Goal: Task Accomplishment & Management: Use online tool/utility

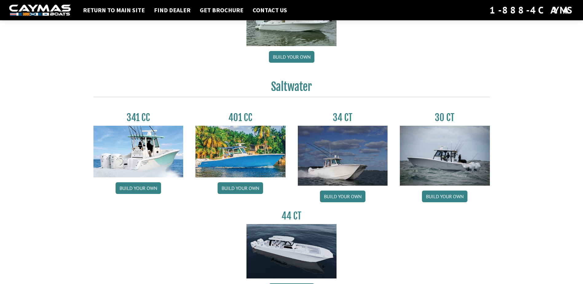
scroll to position [215, 0]
click at [446, 150] on img at bounding box center [445, 155] width 90 height 60
click at [450, 195] on link "Build your own" at bounding box center [444, 196] width 45 height 12
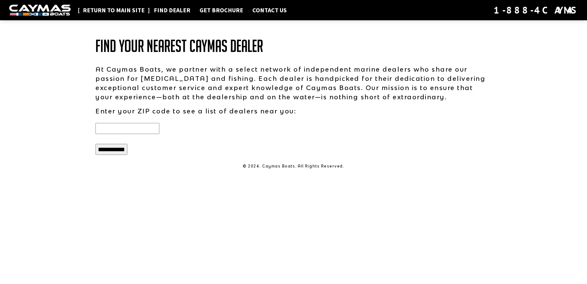
click at [107, 11] on link "Return to main site" at bounding box center [114, 10] width 68 height 8
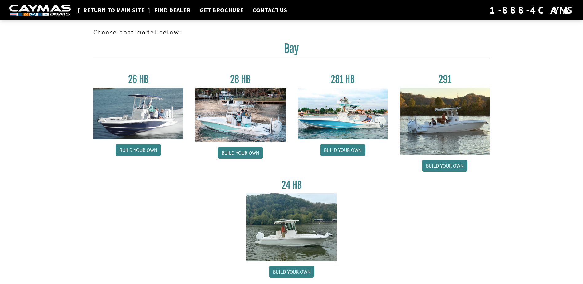
click at [127, 11] on link "Return to main site" at bounding box center [114, 10] width 68 height 8
